Goal: Task Accomplishment & Management: Manage account settings

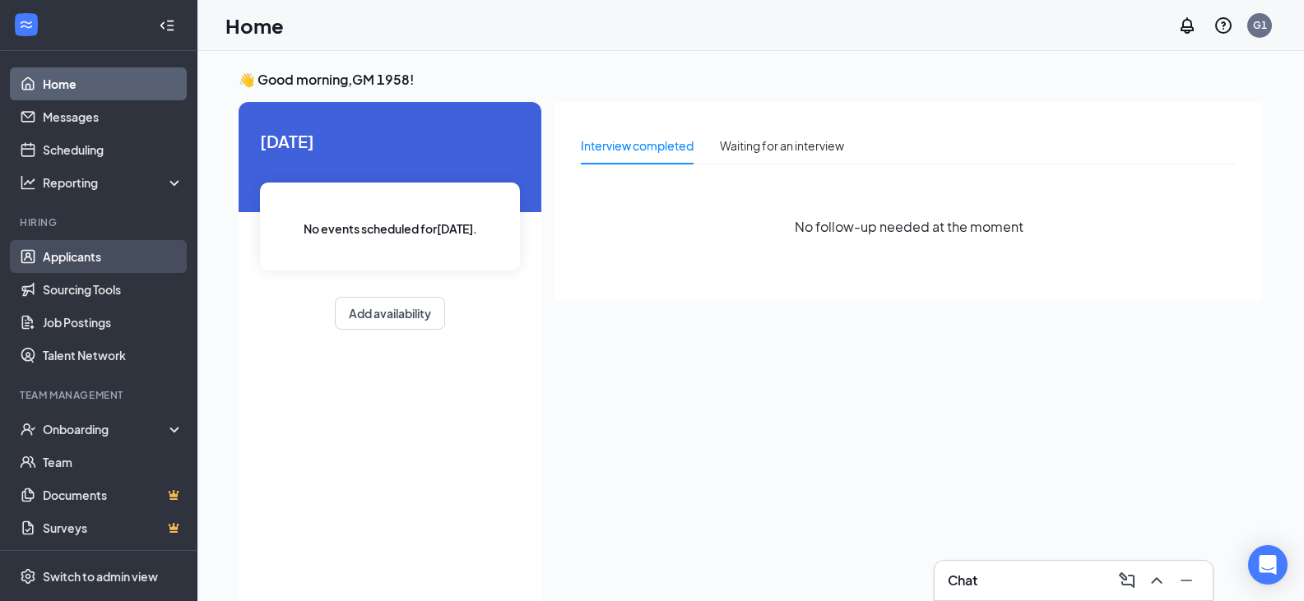
click at [96, 262] on link "Applicants" at bounding box center [113, 256] width 141 height 33
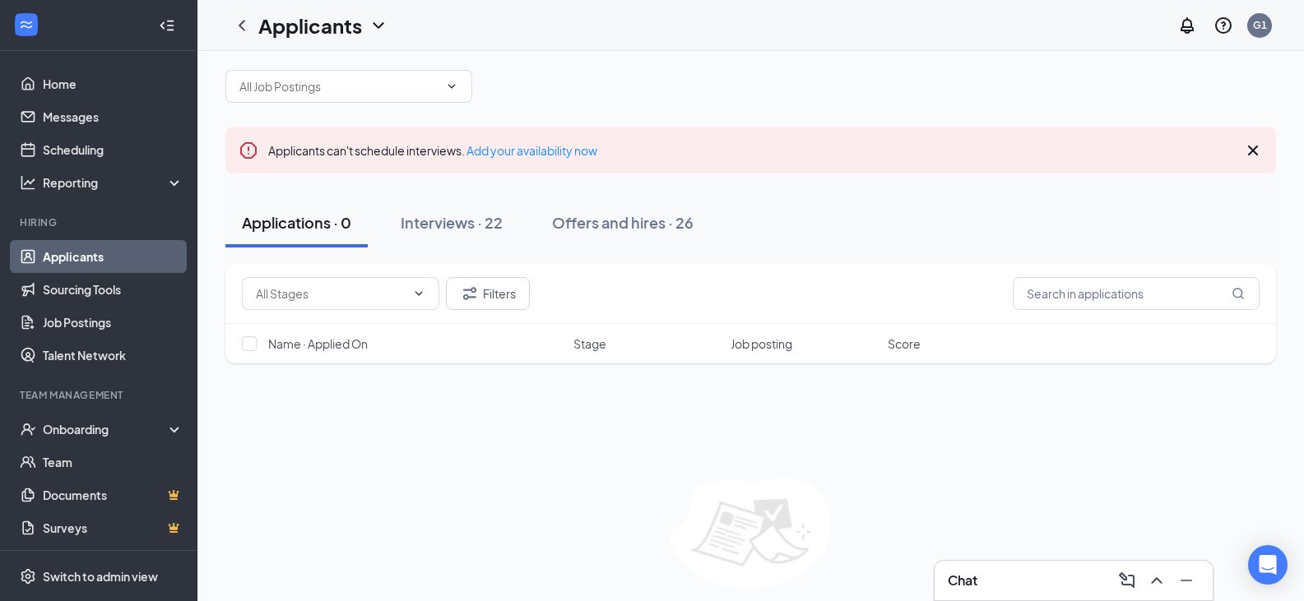
scroll to position [74, 0]
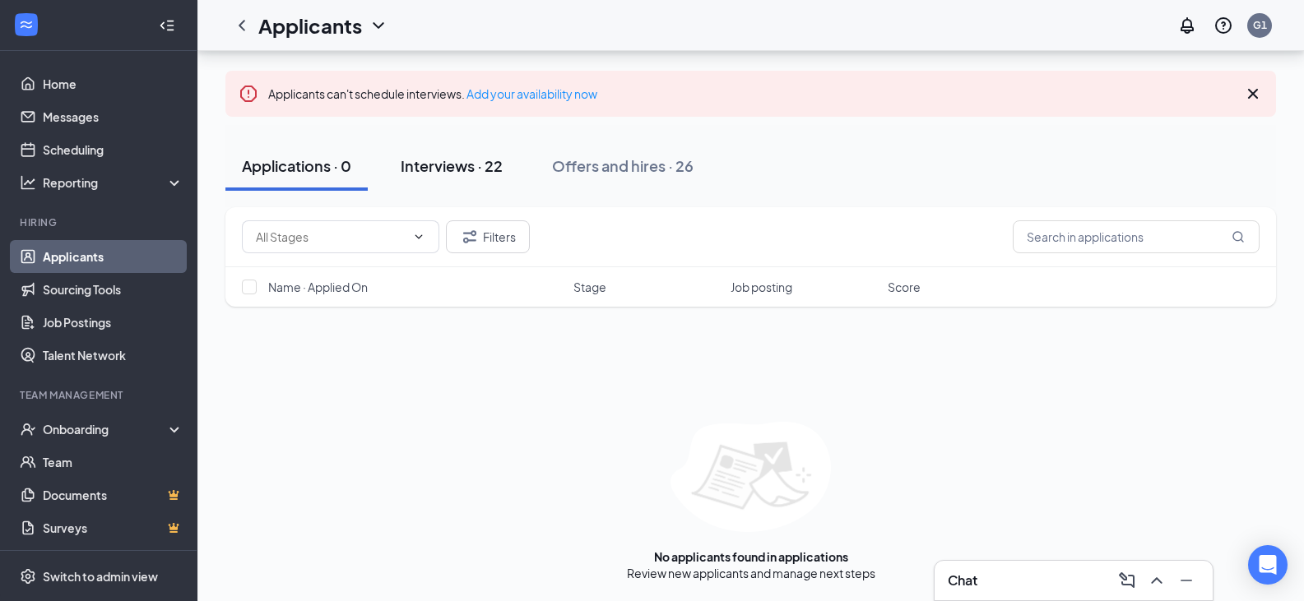
click at [429, 144] on button "Interviews · 22" at bounding box center [451, 165] width 135 height 49
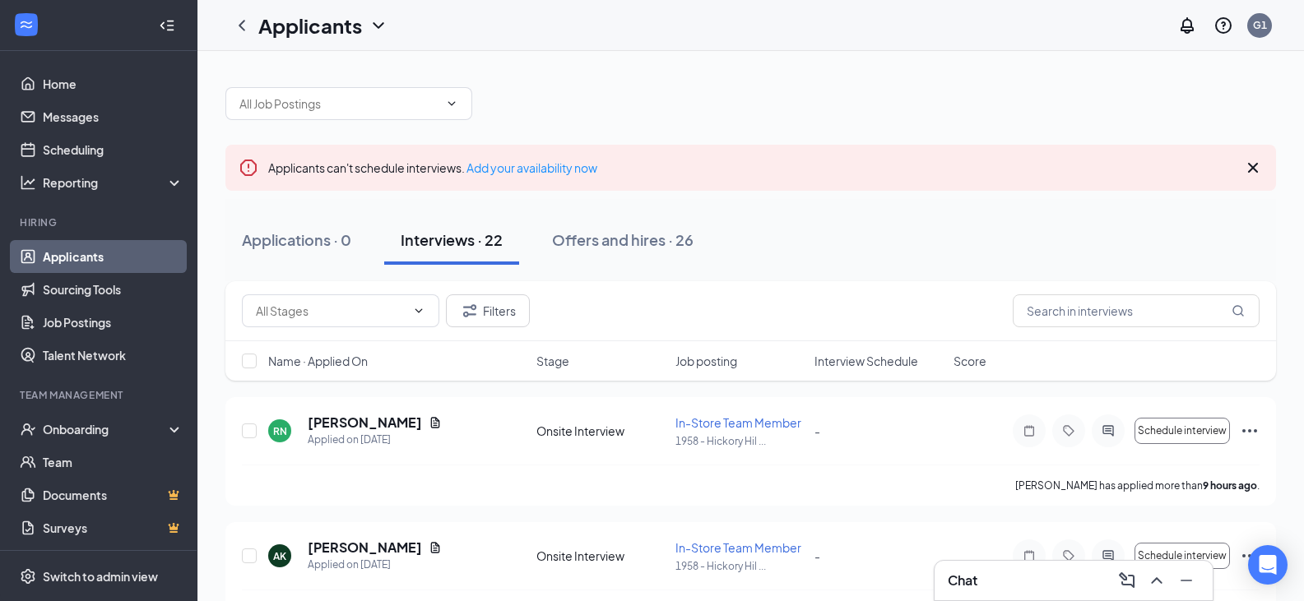
click at [427, 246] on div "Interviews · 22" at bounding box center [452, 239] width 102 height 21
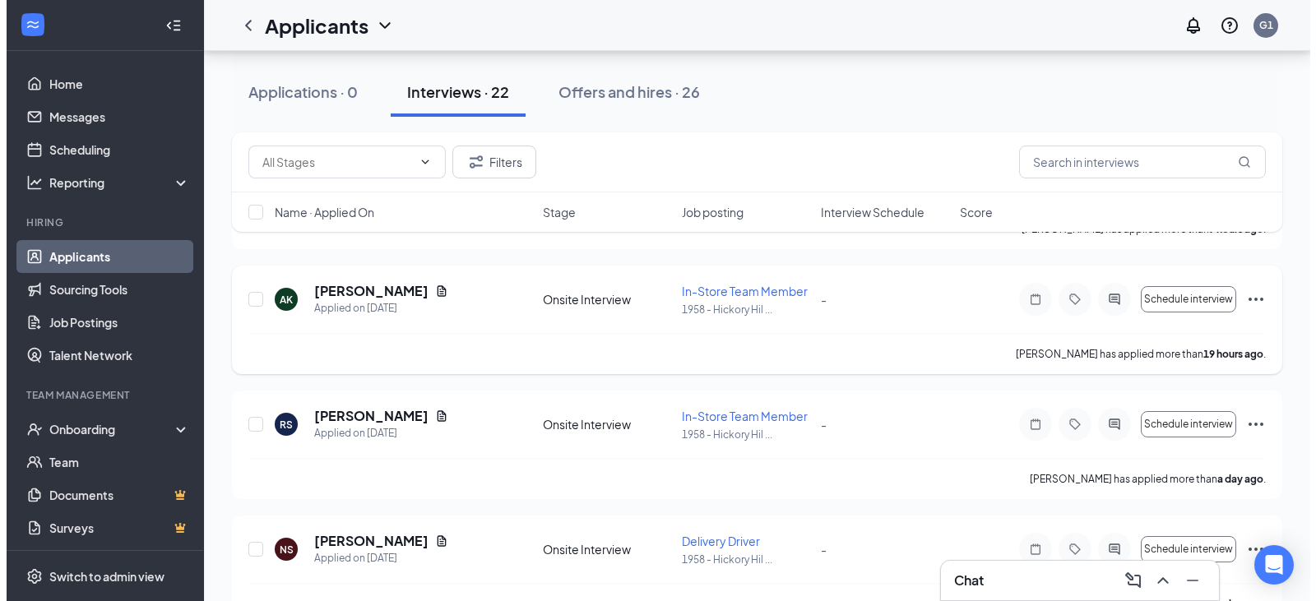
scroll to position [329, 0]
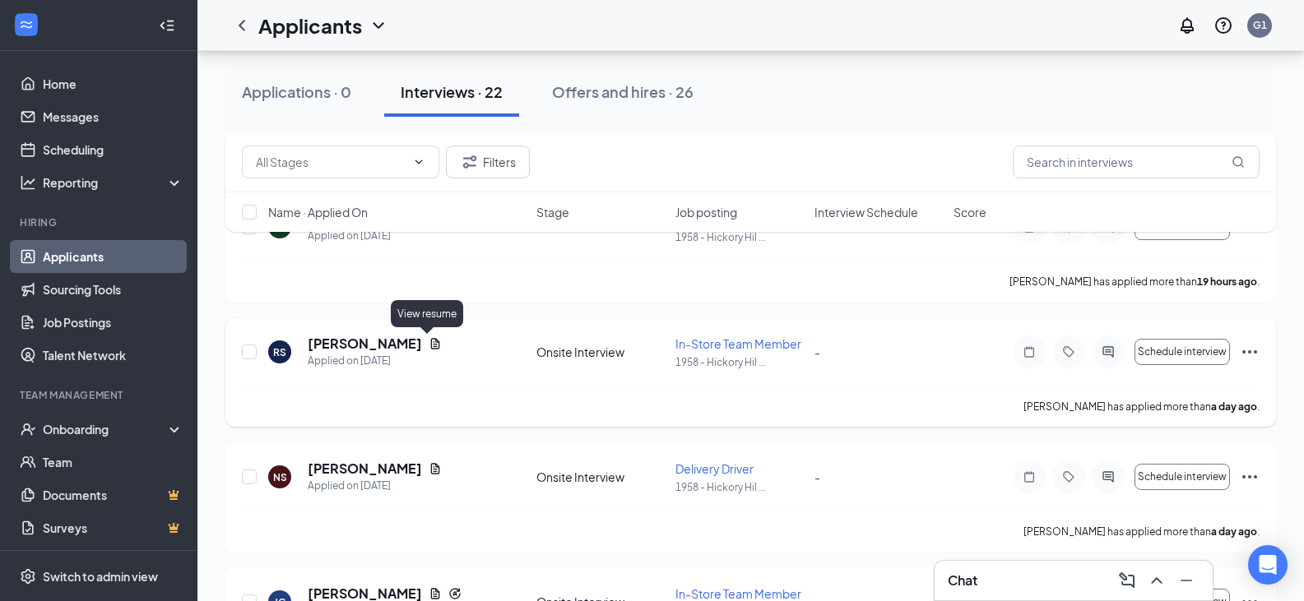
click at [430, 338] on icon "Document" at bounding box center [434, 343] width 13 height 13
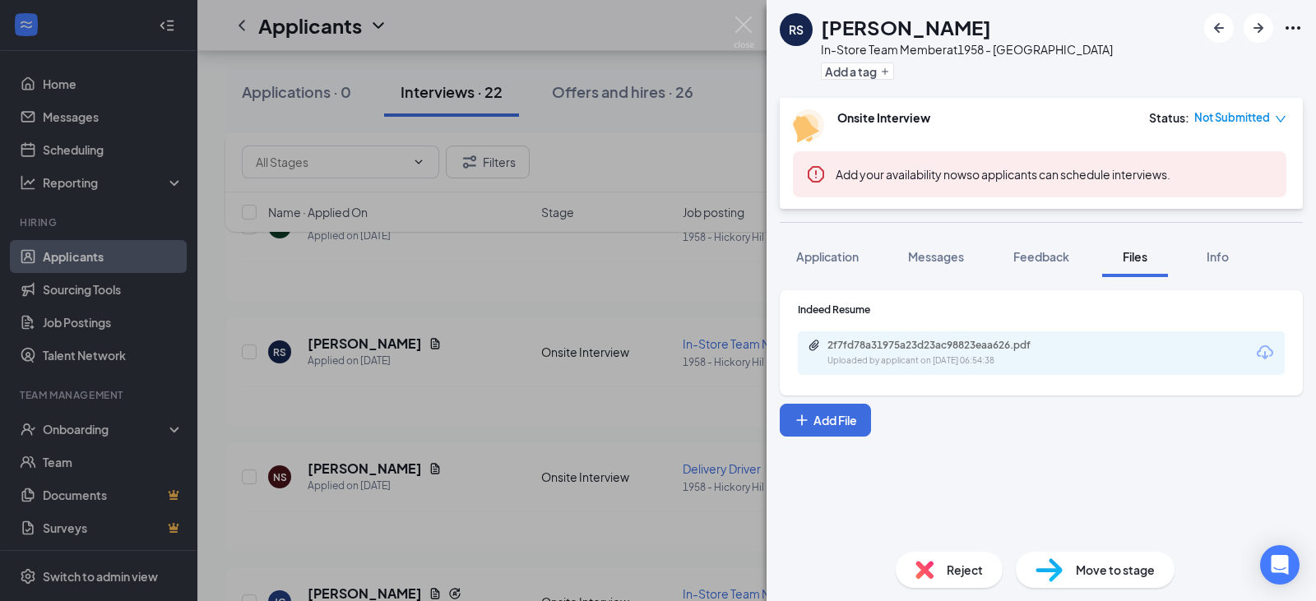
click at [1135, 260] on span "Files" at bounding box center [1135, 256] width 25 height 15
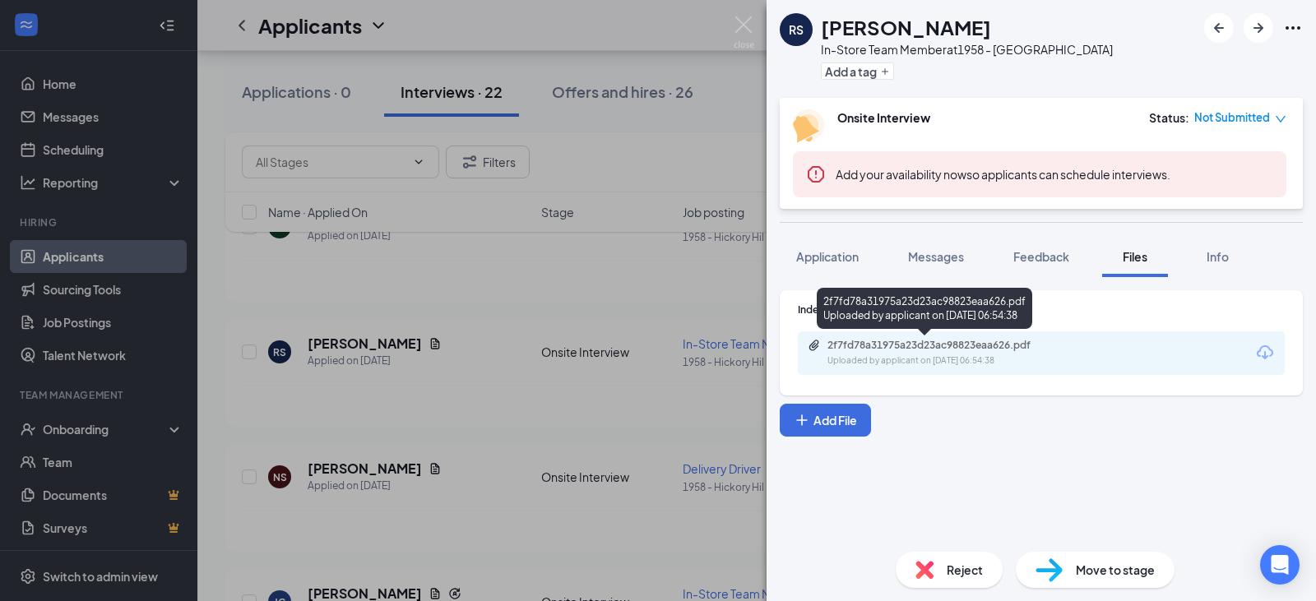
click at [885, 362] on div "Uploaded by applicant on [DATE] 06:54:38" at bounding box center [950, 360] width 247 height 13
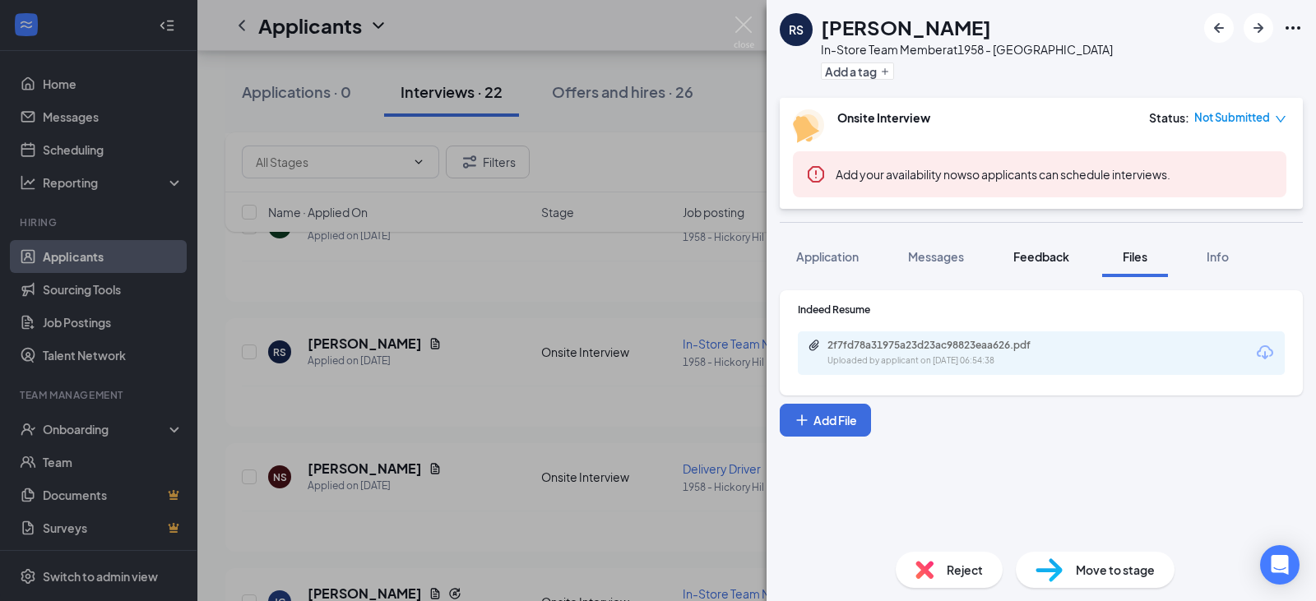
click at [1022, 254] on span "Feedback" at bounding box center [1041, 256] width 56 height 15
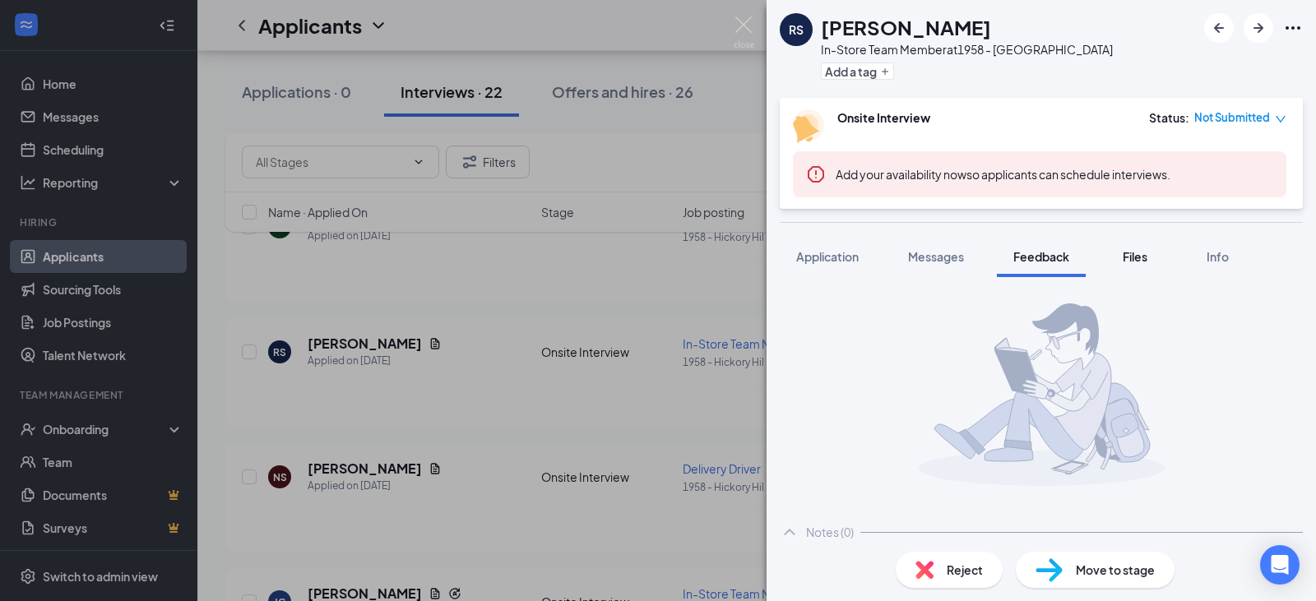
click at [1121, 269] on button "Files" at bounding box center [1135, 256] width 66 height 41
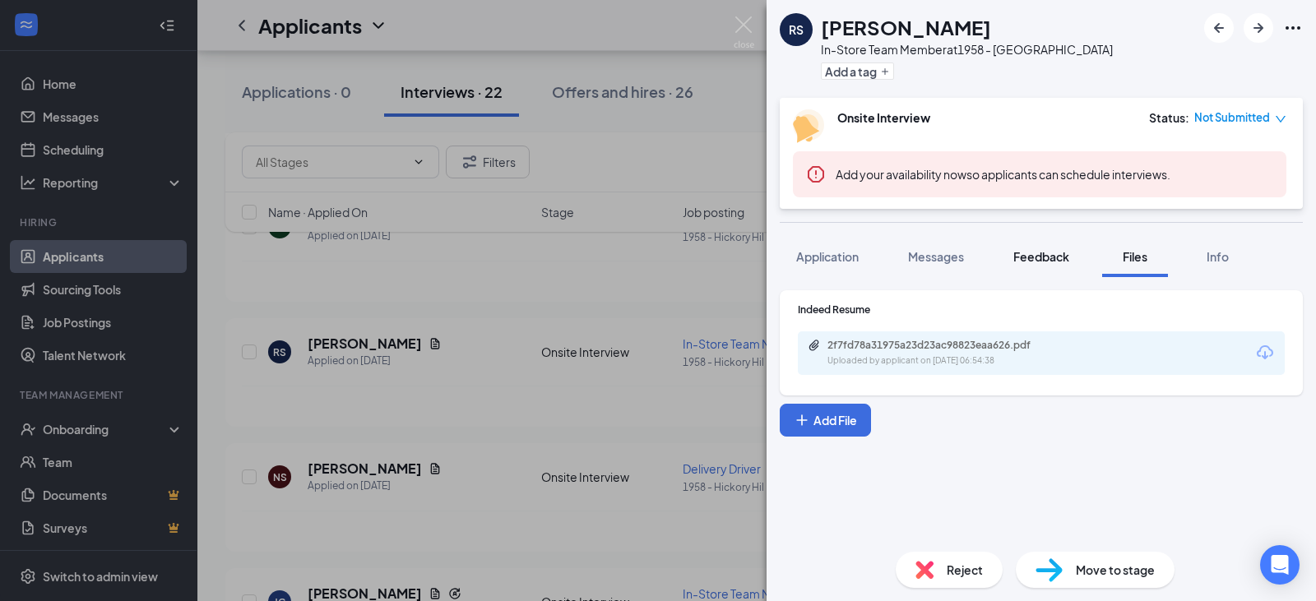
click at [1058, 255] on span "Feedback" at bounding box center [1041, 256] width 56 height 15
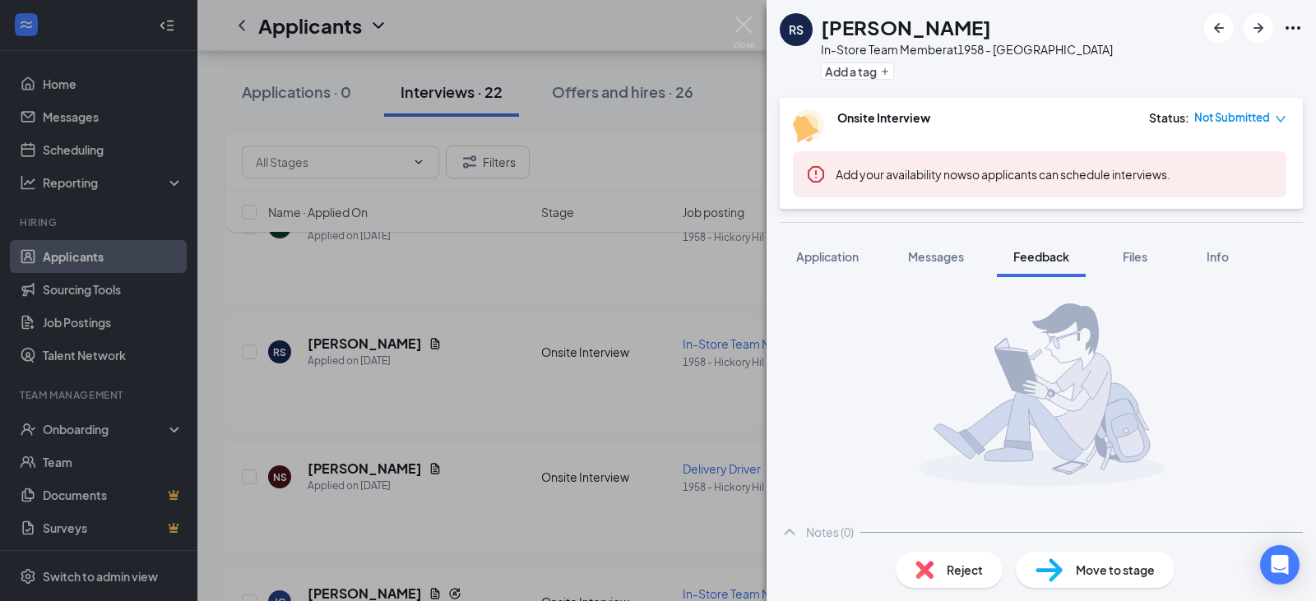
click at [801, 530] on div "Notes (0)" at bounding box center [1041, 532] width 523 height 33
click at [952, 242] on button "Messages" at bounding box center [935, 256] width 89 height 41
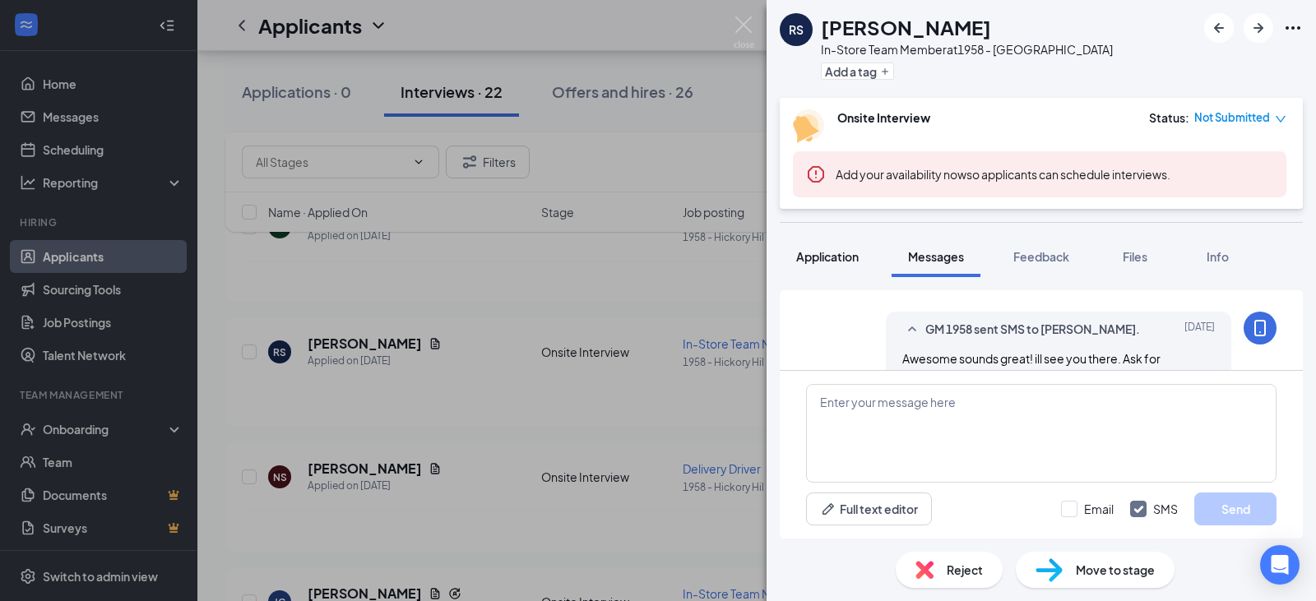
scroll to position [593, 0]
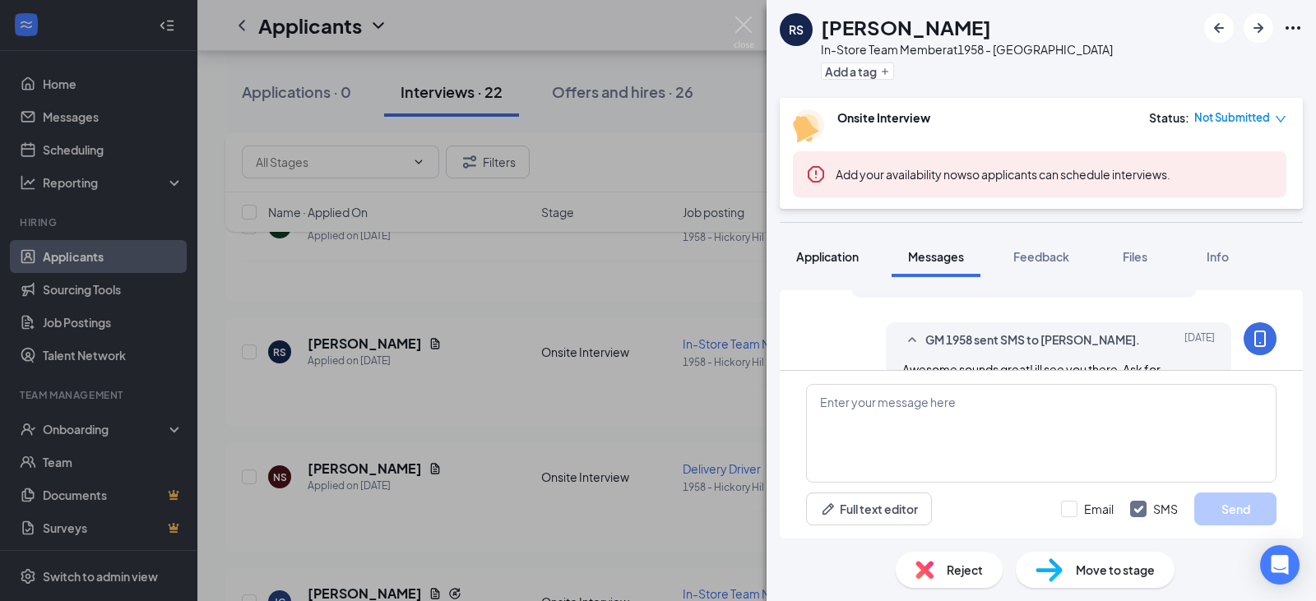
click at [799, 257] on span "Application" at bounding box center [827, 256] width 63 height 15
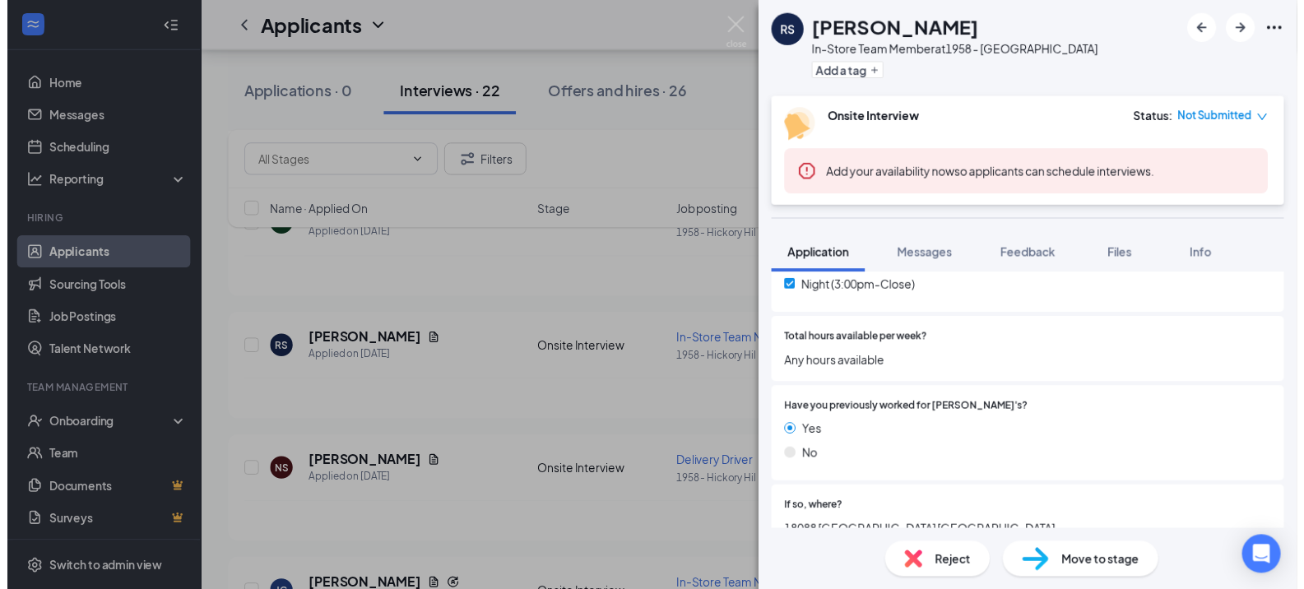
scroll to position [822, 0]
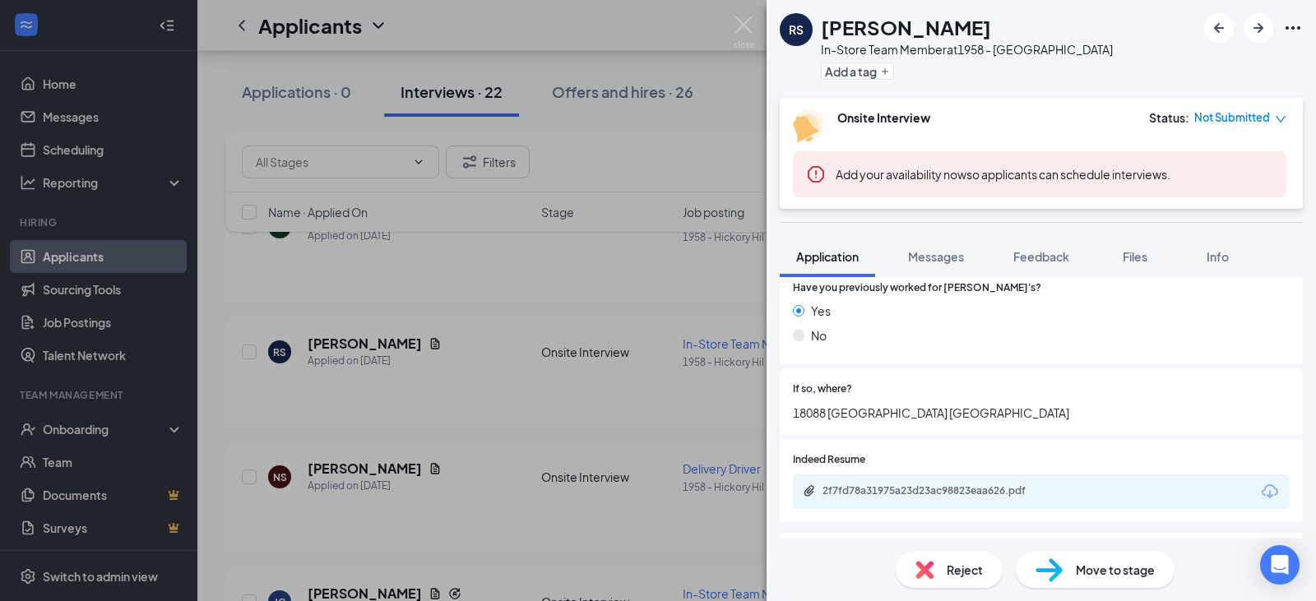
click at [649, 269] on div "RS [PERSON_NAME] In-Store Team Member at 1958 - [GEOGRAPHIC_DATA] Add a tag Ons…" at bounding box center [658, 300] width 1316 height 601
